Goal: Task Accomplishment & Management: Manage account settings

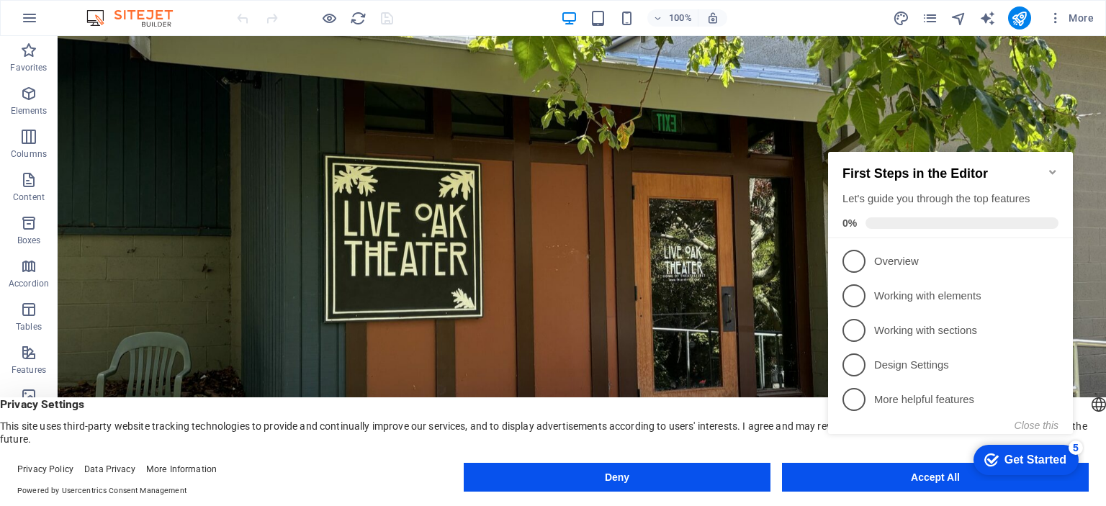
click at [899, 477] on div "checkmark Get Started 5 First Steps in the Editor Let's guide you through the t…" at bounding box center [953, 305] width 262 height 351
click at [934, 475] on div "checkmark Get Started 5 First Steps in the Editor Let's guide you through the t…" at bounding box center [953, 305] width 262 height 351
click at [1054, 166] on icon "Minimize checklist" at bounding box center [1053, 172] width 12 height 12
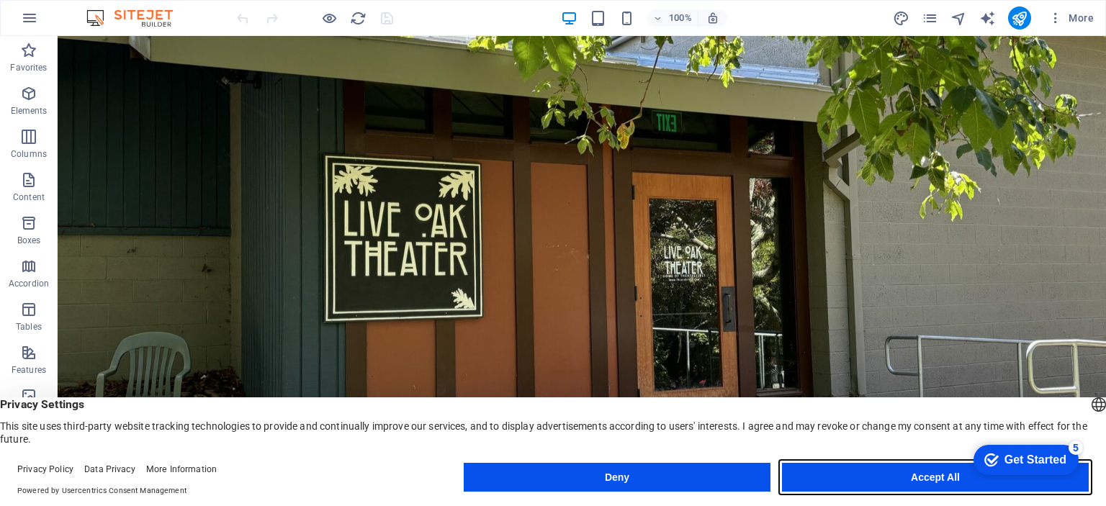
click at [945, 477] on button "Accept All" at bounding box center [935, 477] width 307 height 29
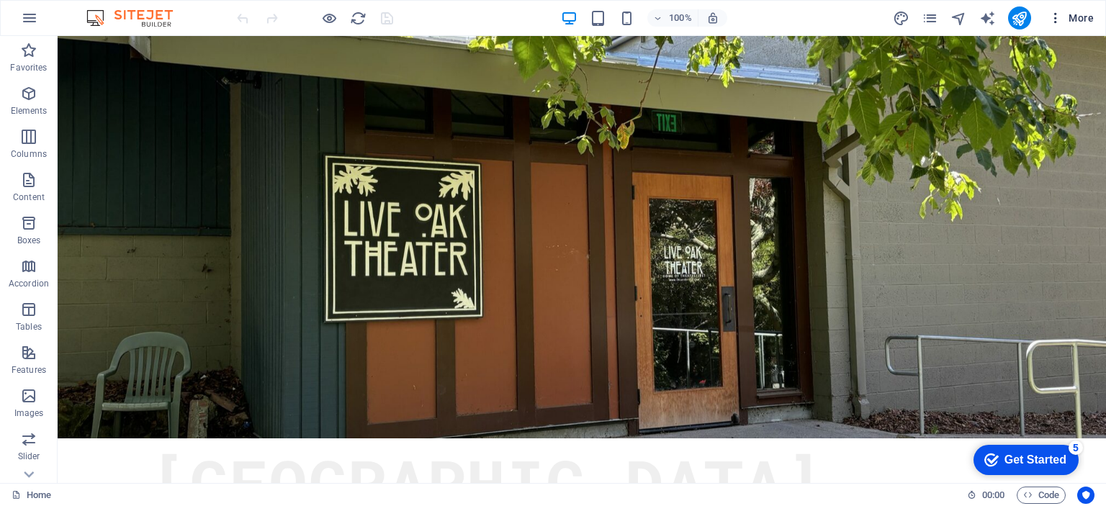
click at [1072, 19] on span "More" at bounding box center [1071, 18] width 45 height 14
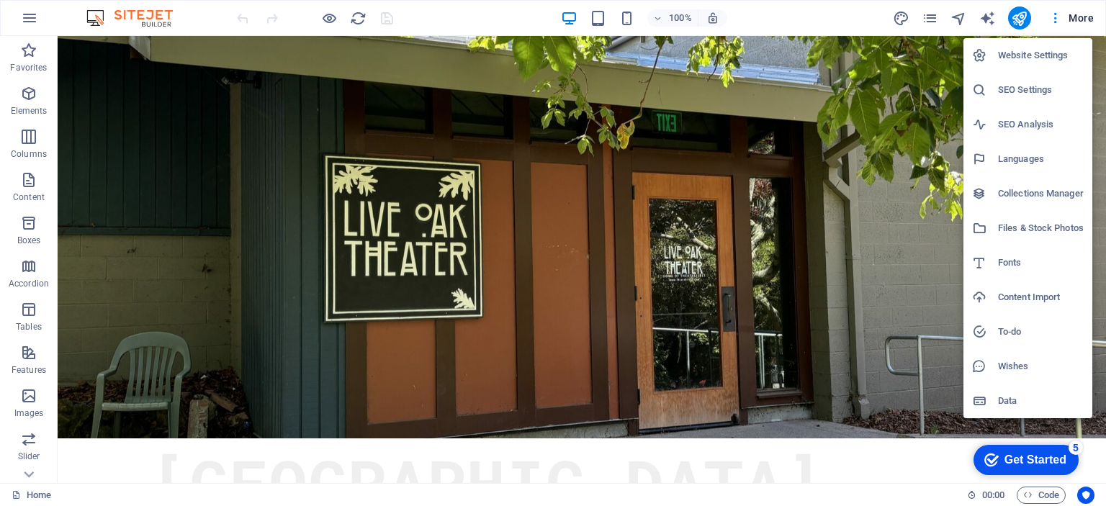
click at [807, 14] on div at bounding box center [553, 253] width 1106 height 506
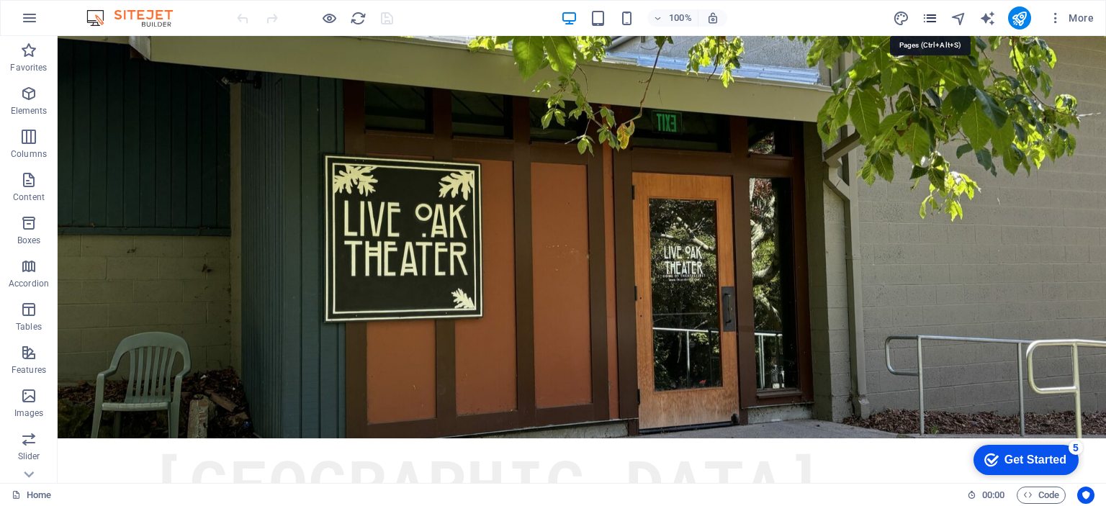
click at [927, 17] on icon "pages" at bounding box center [930, 18] width 17 height 17
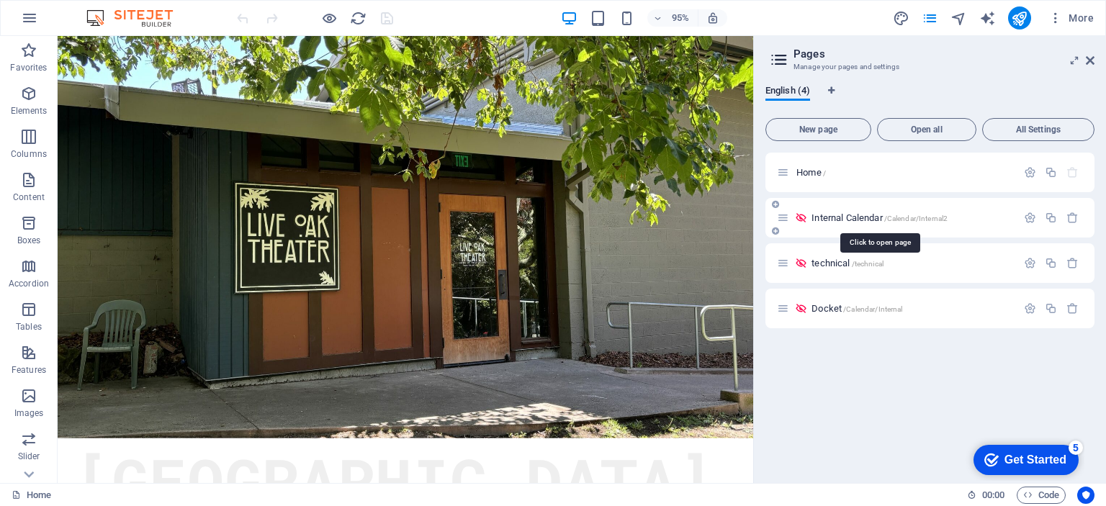
click at [840, 217] on span "Internal Calendar /Calendar/Internal2" at bounding box center [880, 217] width 136 height 11
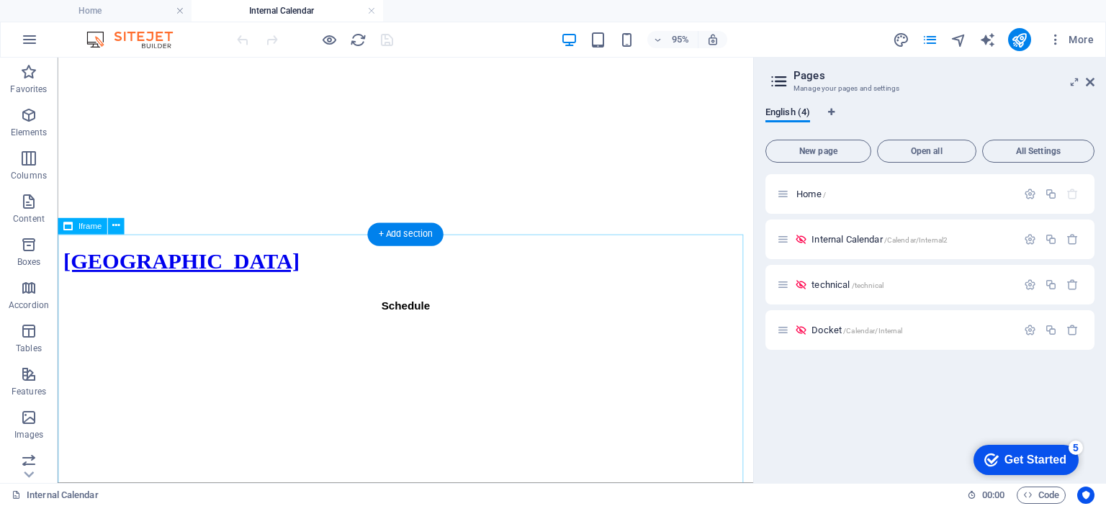
scroll to position [216, 0]
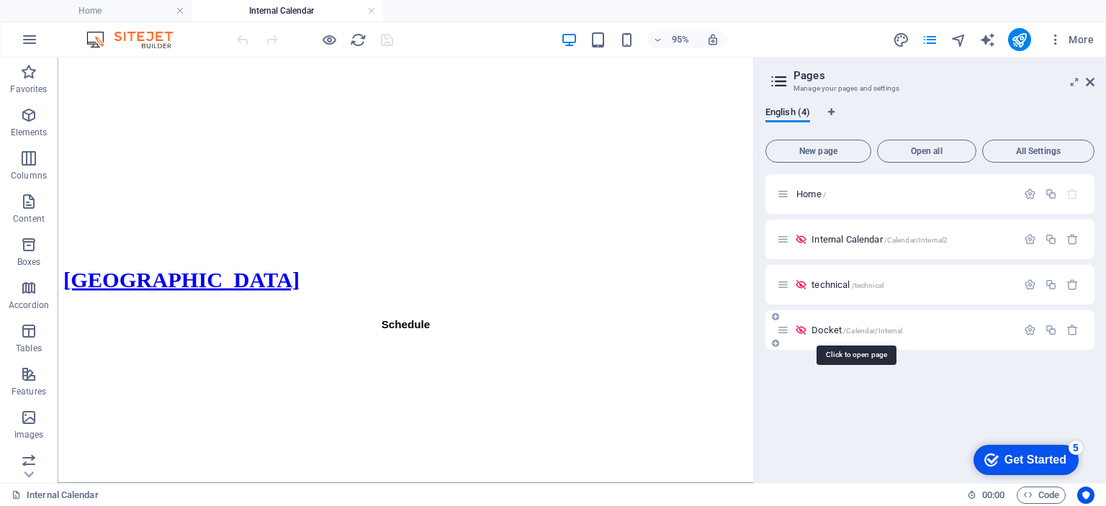
click at [827, 330] on span "Docket /Calendar/Internal" at bounding box center [857, 330] width 91 height 11
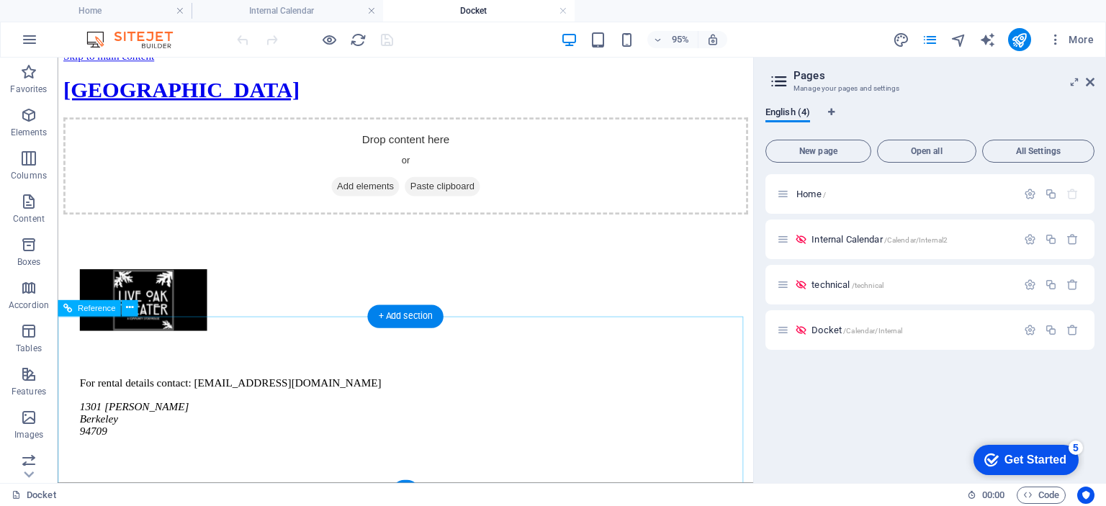
scroll to position [0, 0]
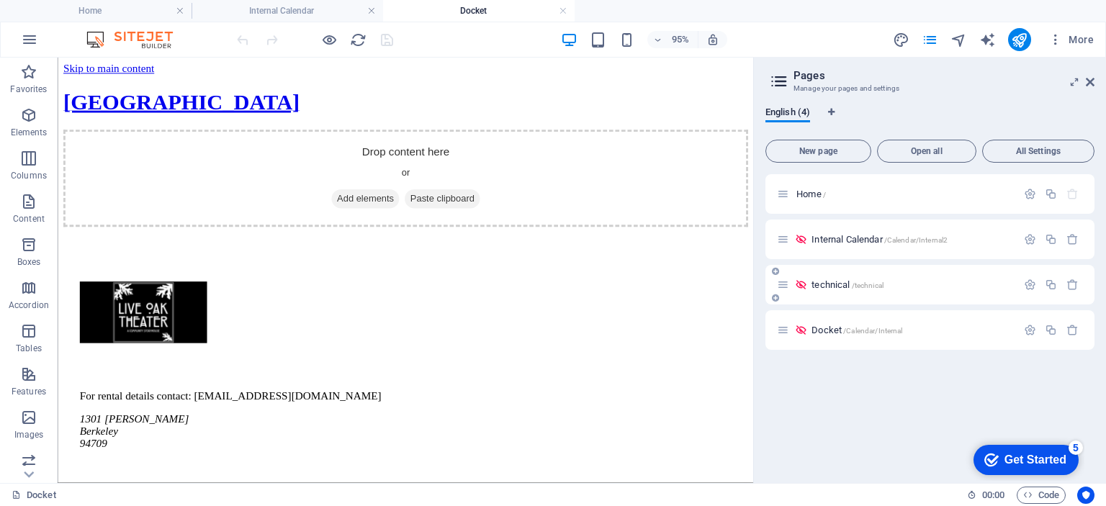
click at [833, 286] on span "technical /technical" at bounding box center [848, 284] width 72 height 11
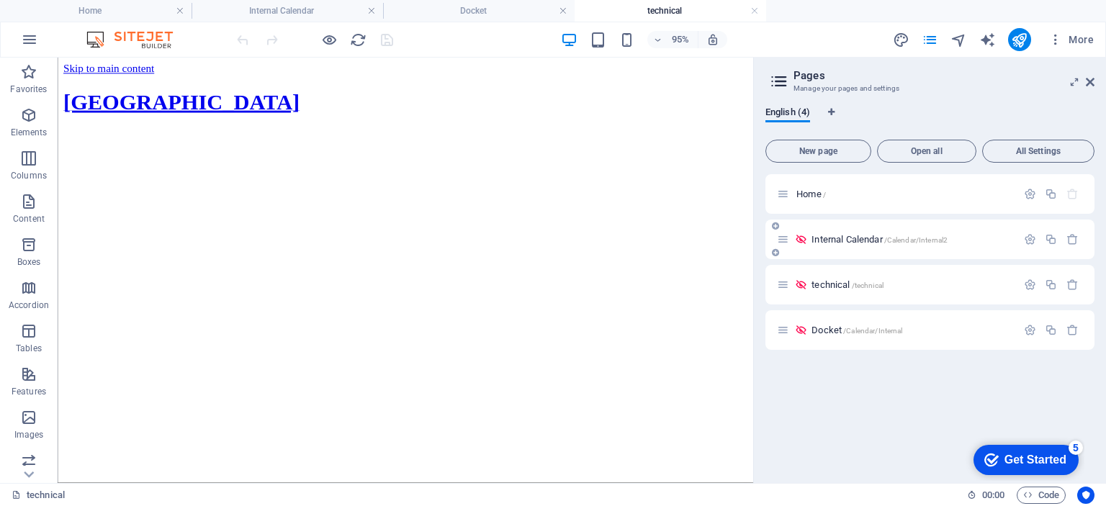
click at [850, 236] on span "Internal Calendar /Calendar/Internal2" at bounding box center [880, 239] width 136 height 11
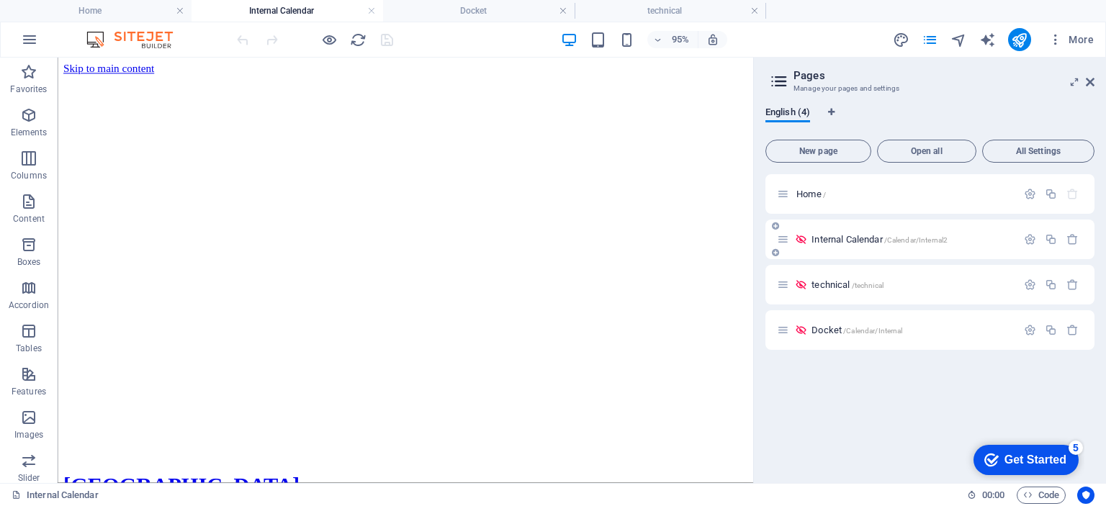
scroll to position [216, 0]
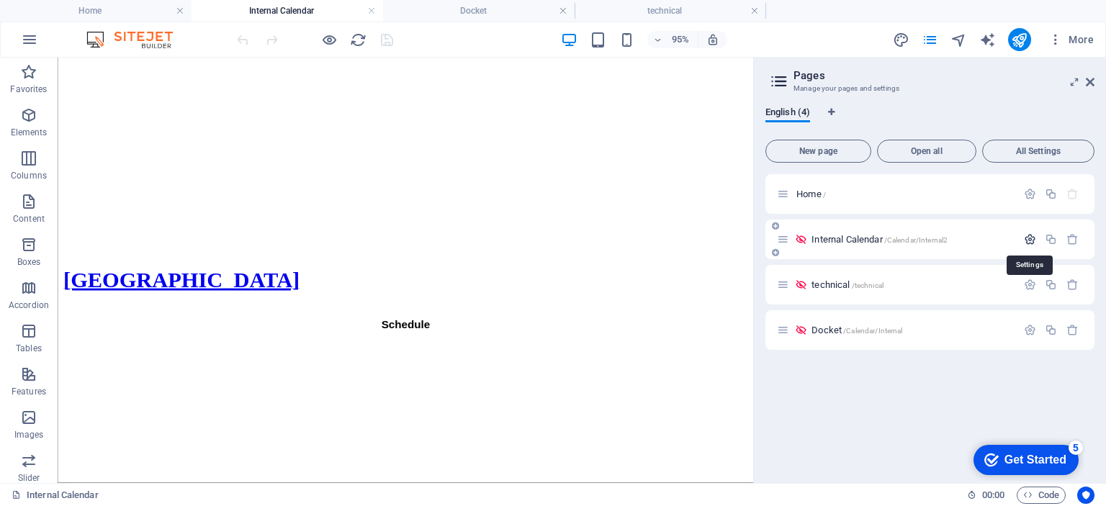
click at [1029, 238] on icon "button" at bounding box center [1030, 239] width 12 height 12
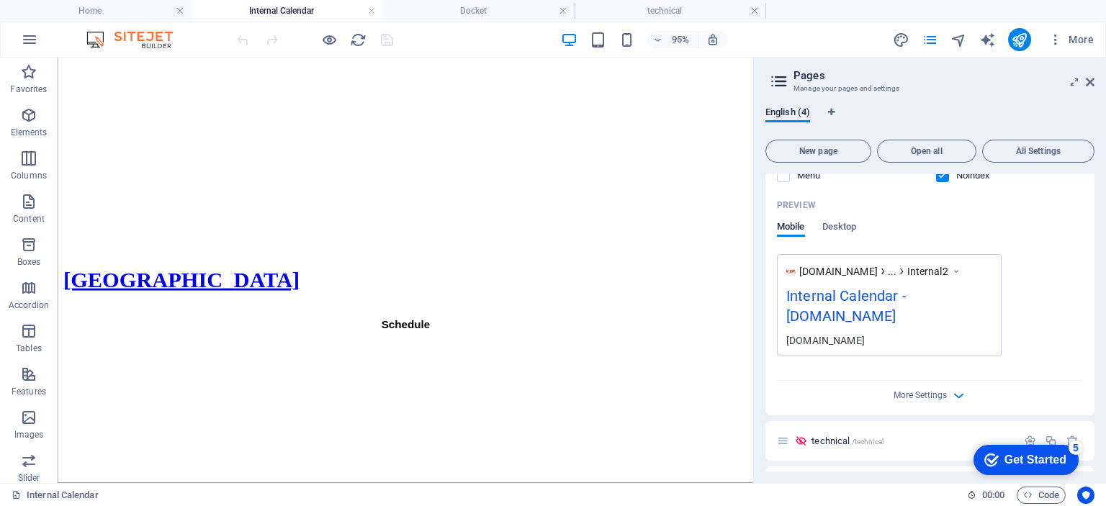
scroll to position [440, 0]
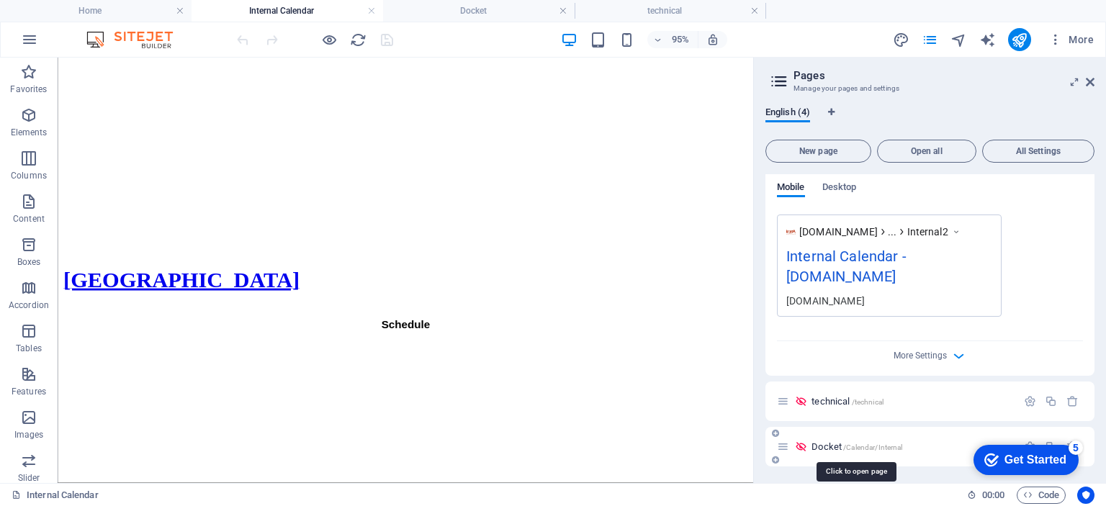
click at [866, 449] on span "/Calendar/Internal" at bounding box center [873, 448] width 60 height 8
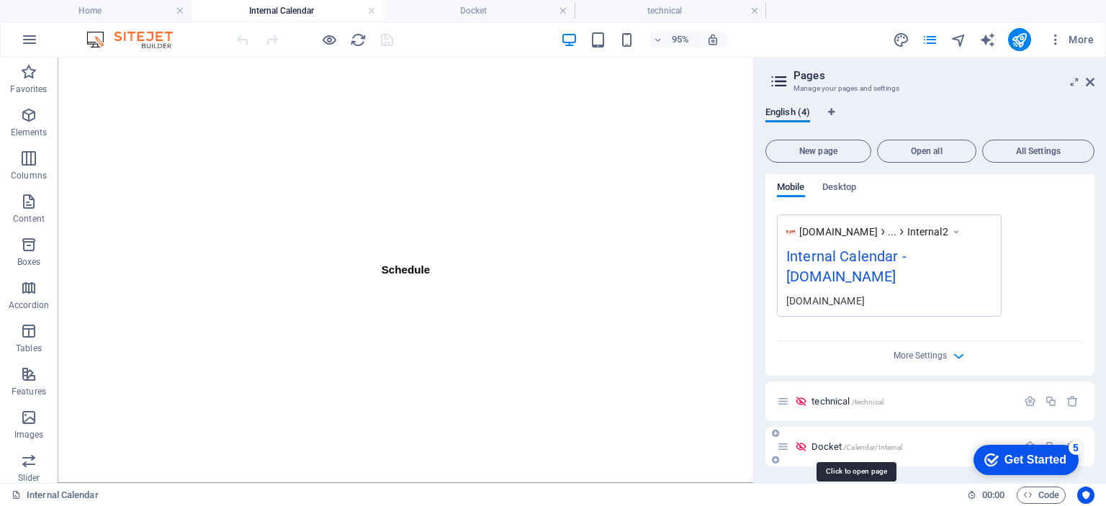
scroll to position [0, 0]
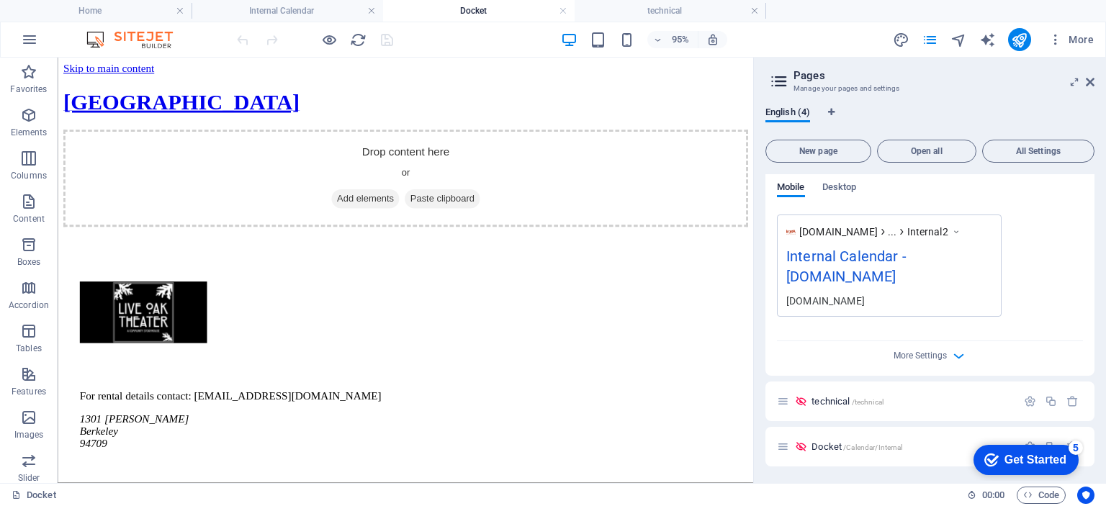
click at [1005, 464] on div "Get Started" at bounding box center [1036, 460] width 62 height 13
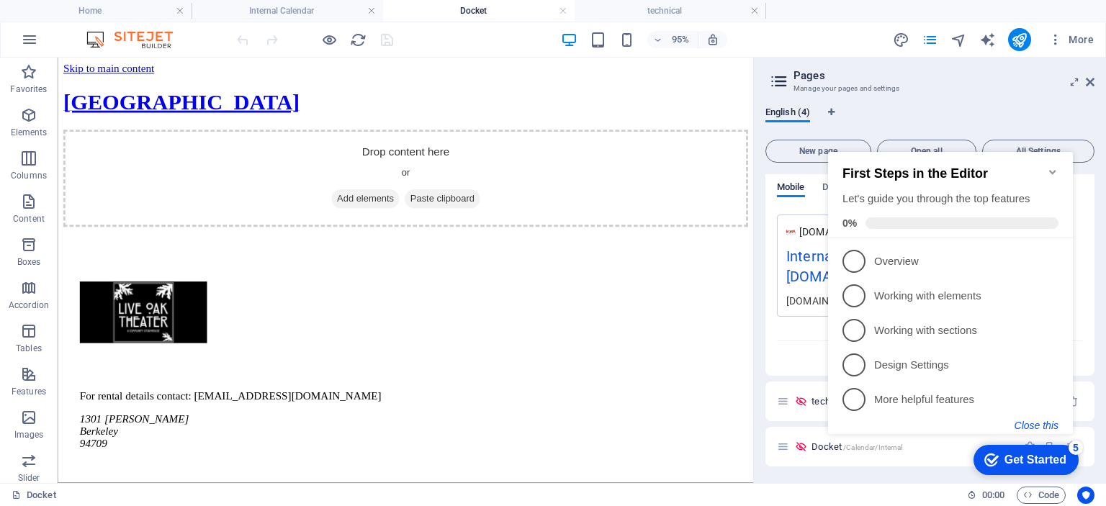
click at [1038, 424] on button "Close this" at bounding box center [1037, 426] width 44 height 12
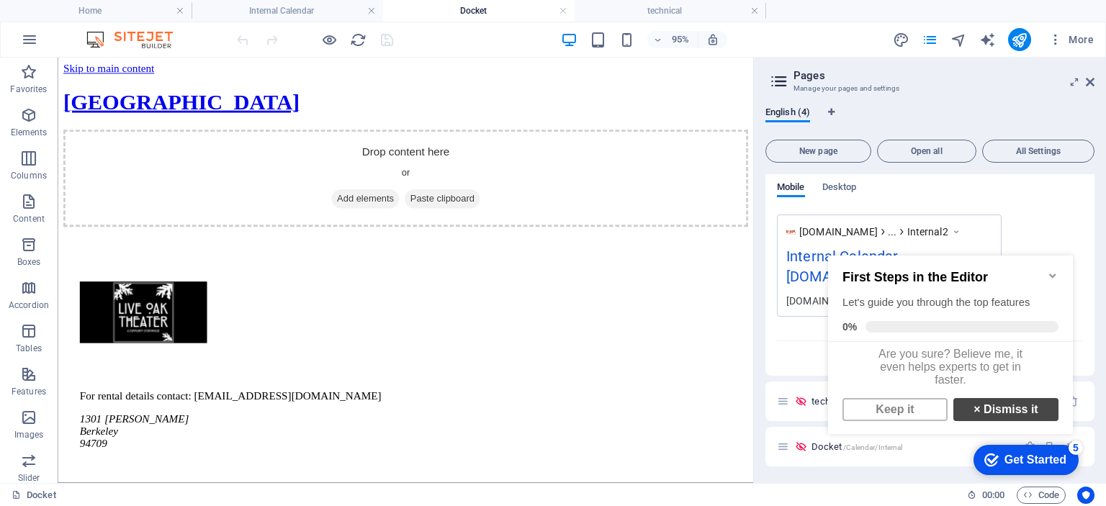
click at [981, 411] on link "× Dismiss it" at bounding box center [1006, 409] width 105 height 23
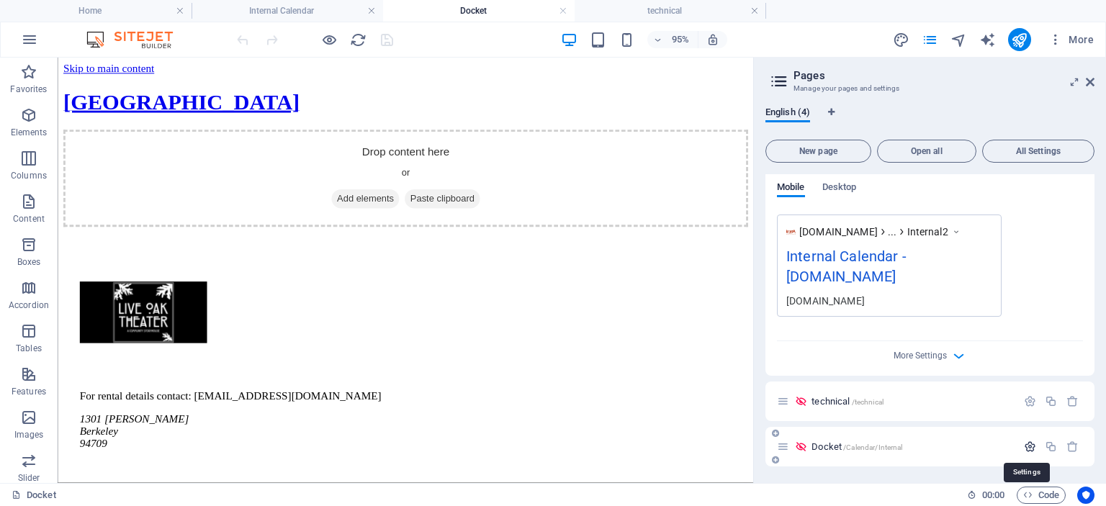
click at [1025, 445] on icon "button" at bounding box center [1030, 447] width 12 height 12
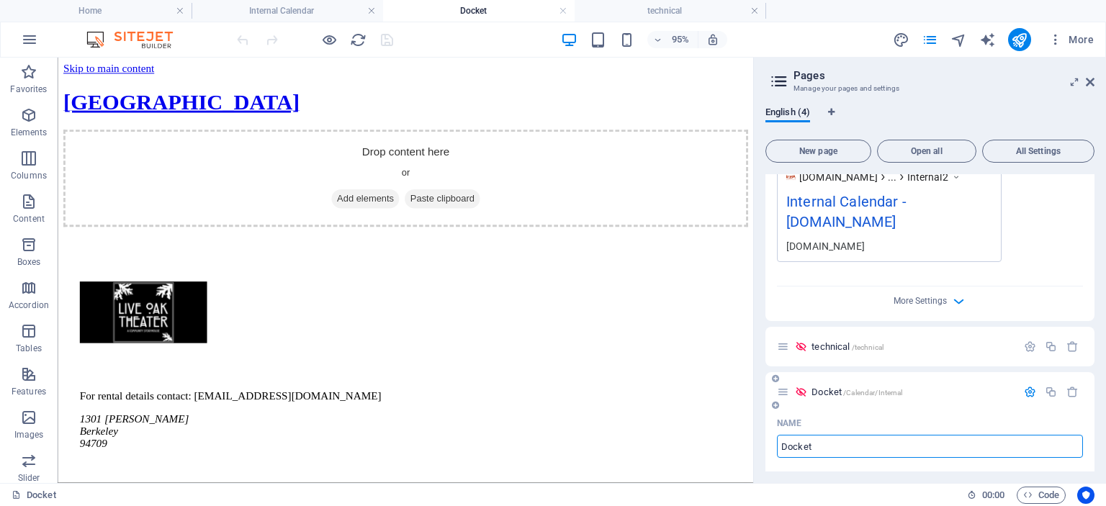
scroll to position [472, 0]
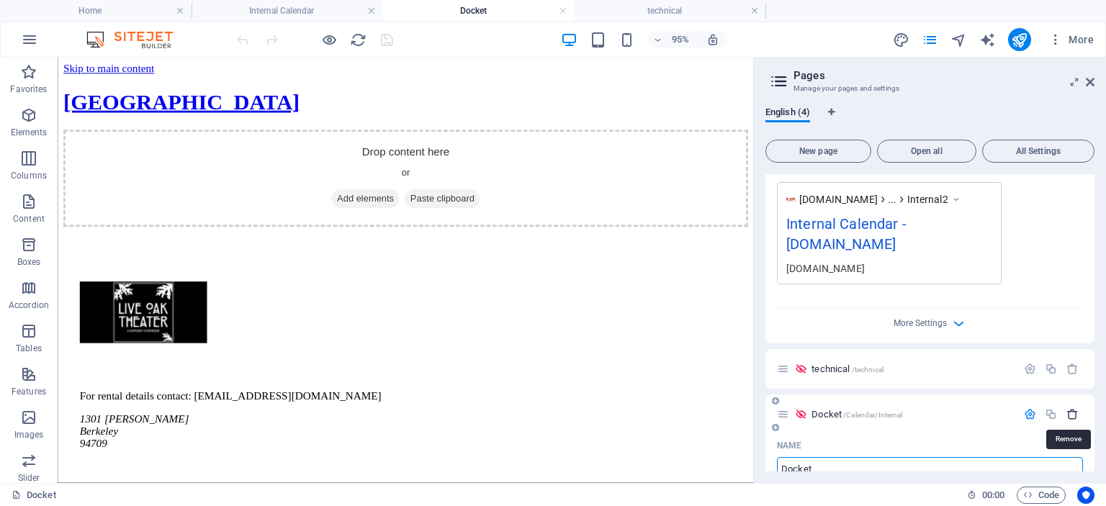
click at [1069, 413] on icon "button" at bounding box center [1073, 414] width 12 height 12
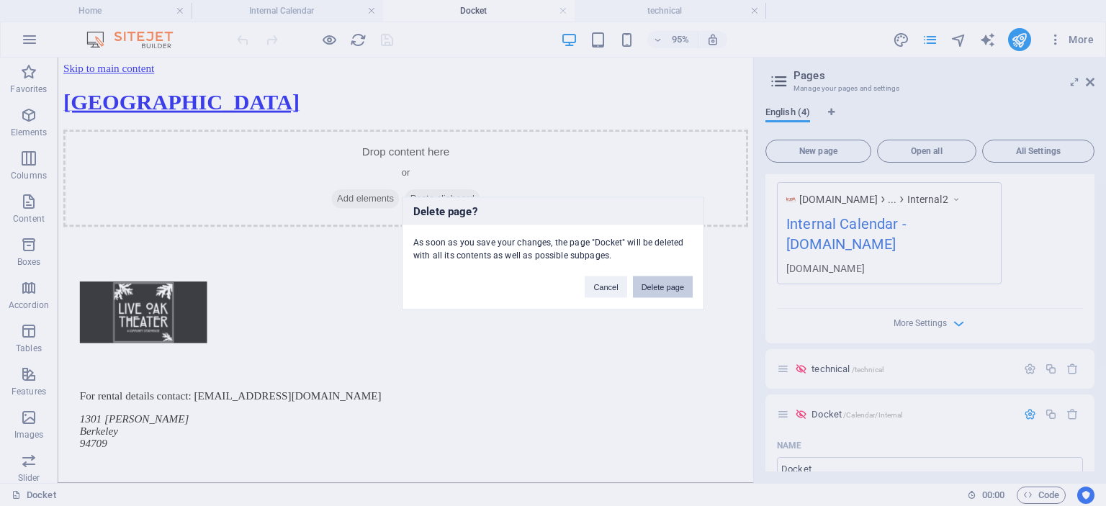
click at [657, 289] on button "Delete page" at bounding box center [663, 287] width 60 height 22
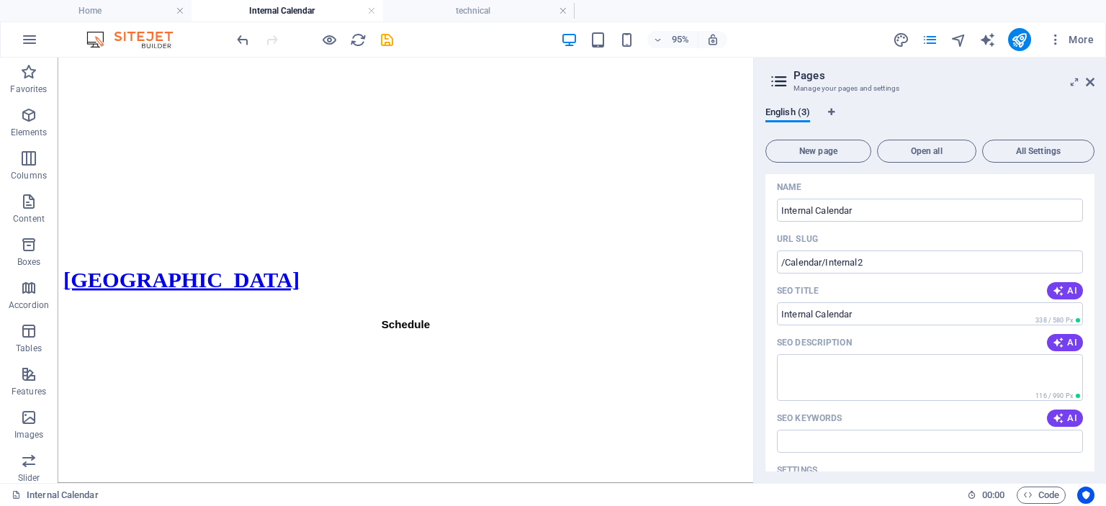
scroll to position [0, 0]
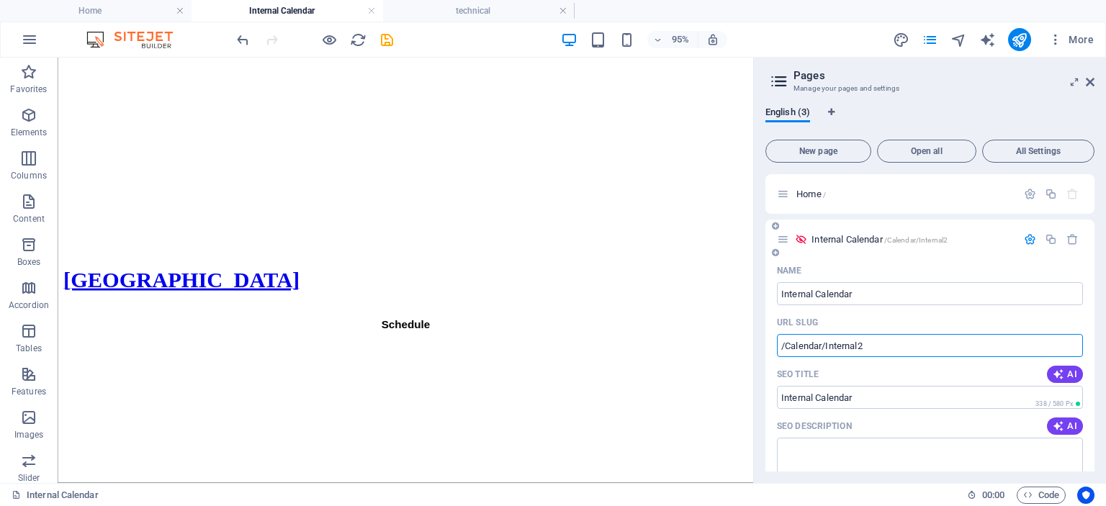
click at [910, 347] on input "/Calendar/Internal2" at bounding box center [930, 345] width 306 height 23
type input "/Calendar/TechTeam"
drag, startPoint x: 870, startPoint y: 290, endPoint x: 771, endPoint y: 292, distance: 98.7
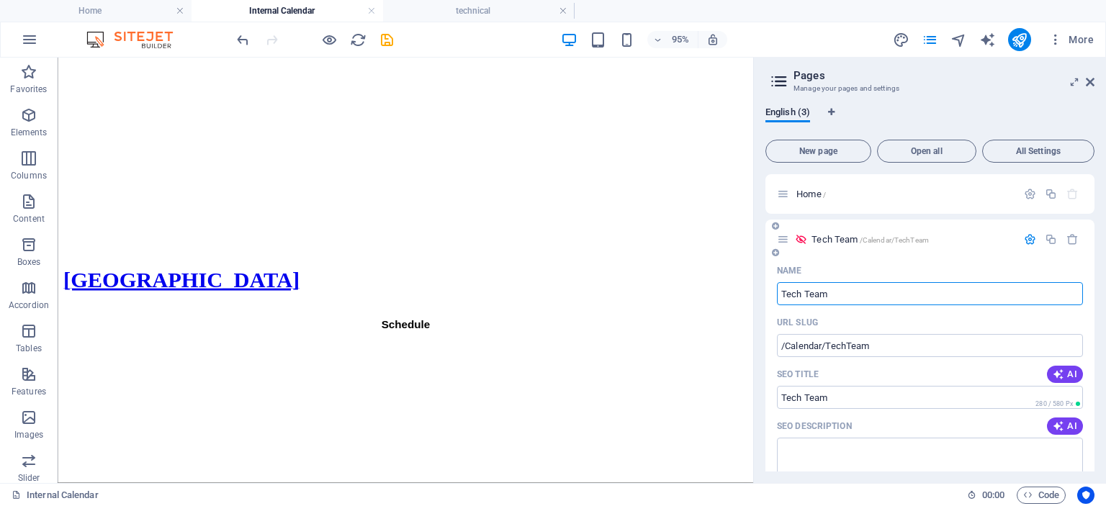
scroll to position [72, 0]
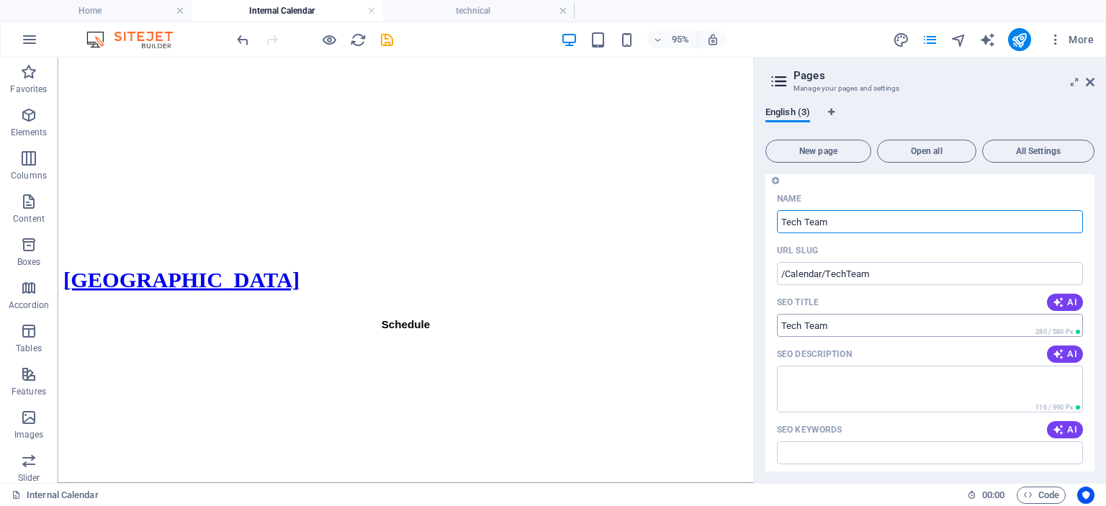
type input "Tech Team"
drag, startPoint x: 905, startPoint y: 326, endPoint x: 765, endPoint y: 333, distance: 139.9
click at [766, 333] on div "Name Tech Team ​ URL SLUG /Calendar/TechTeam ​ SEO Title AI ​ 280 / 580 Px SEO …" at bounding box center [930, 455] width 329 height 537
click at [827, 326] on input "SEO Title" at bounding box center [930, 325] width 306 height 23
click at [834, 325] on input "SEO Title" at bounding box center [930, 325] width 306 height 23
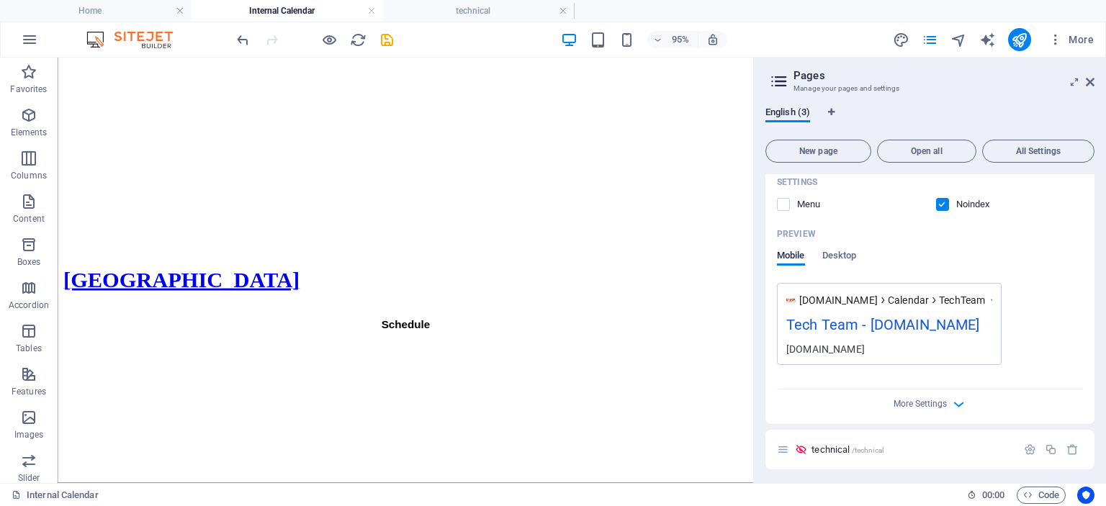
scroll to position [374, 0]
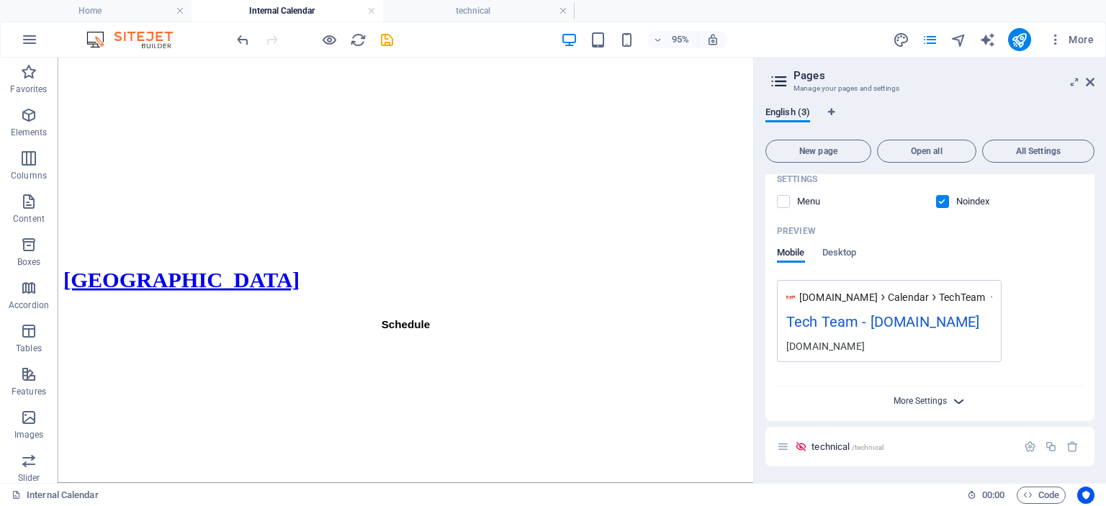
click at [922, 402] on span "More Settings" at bounding box center [920, 401] width 53 height 10
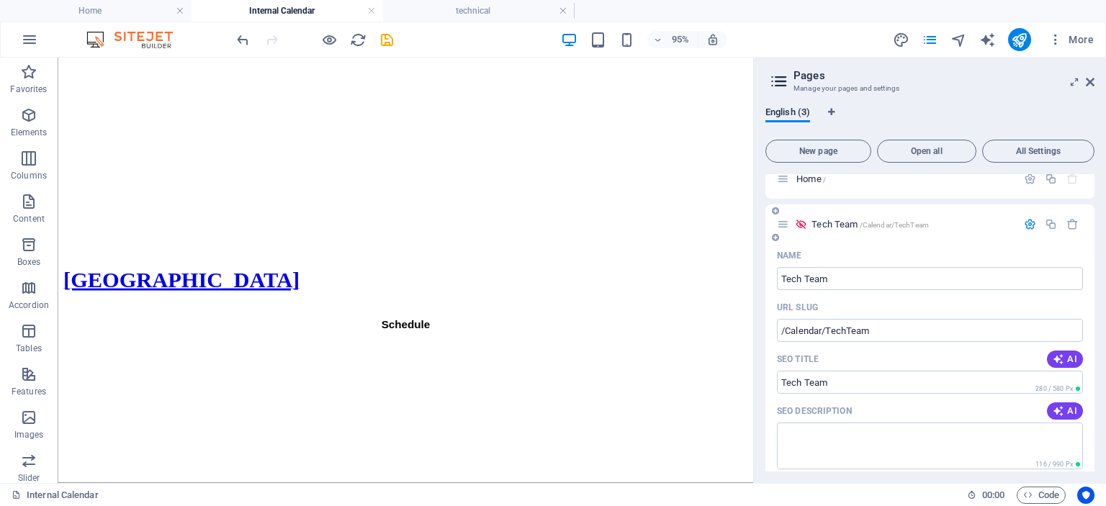
scroll to position [0, 0]
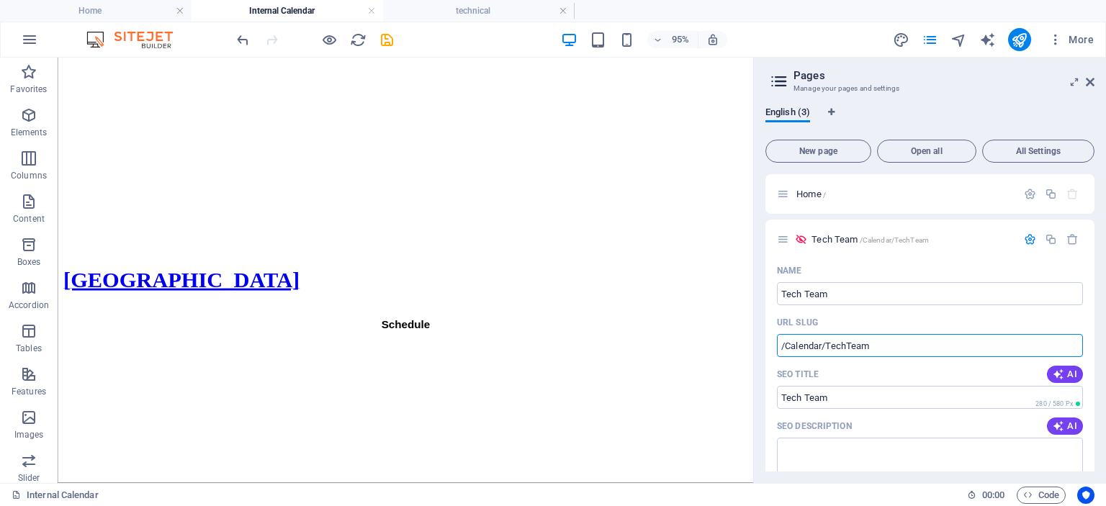
drag, startPoint x: 902, startPoint y: 349, endPoint x: 756, endPoint y: 344, distance: 146.3
click at [756, 344] on aside "Pages Manage your pages and settings English (3) New page Open all All Settings…" at bounding box center [929, 271] width 353 height 426
click at [1024, 238] on icon "button" at bounding box center [1030, 239] width 12 height 12
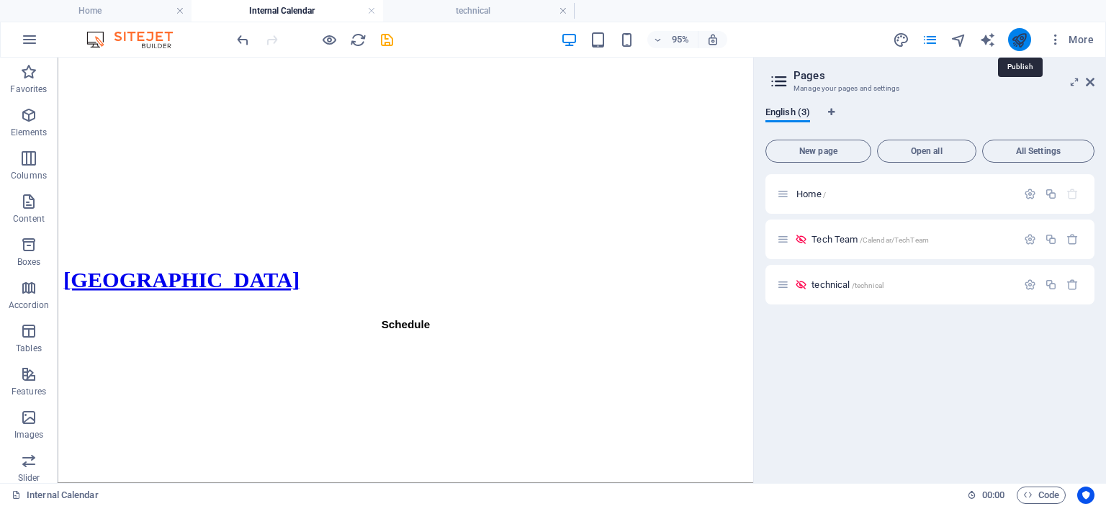
click at [1019, 43] on icon "publish" at bounding box center [1019, 40] width 17 height 17
